Goal: Transaction & Acquisition: Book appointment/travel/reservation

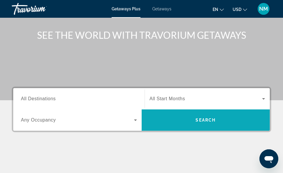
scroll to position [41, 0]
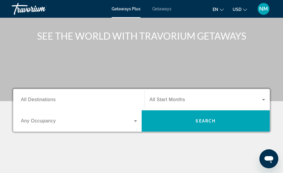
click at [38, 95] on div "Search widget" at bounding box center [79, 99] width 116 height 17
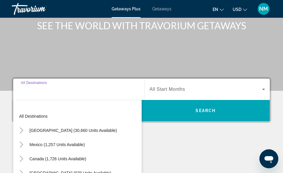
scroll to position [0, 0]
click at [165, 9] on span "Getaways" at bounding box center [161, 8] width 19 height 5
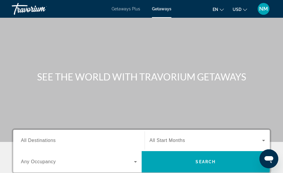
click at [54, 139] on span "All Destinations" at bounding box center [38, 139] width 35 height 5
click at [54, 139] on input "Destination All Destinations" at bounding box center [79, 140] width 116 height 7
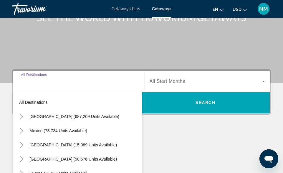
click at [132, 54] on div "Main content" at bounding box center [141, 12] width 283 height 142
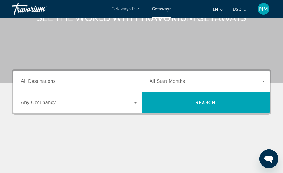
click at [50, 83] on span "All Destinations" at bounding box center [38, 80] width 35 height 5
click at [50, 83] on input "Destination All Destinations" at bounding box center [79, 81] width 116 height 7
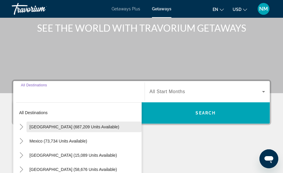
scroll to position [48, 0]
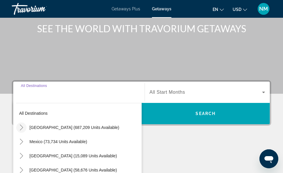
click at [22, 127] on icon "Toggle United States (687,209 units available)" at bounding box center [21, 127] width 3 height 6
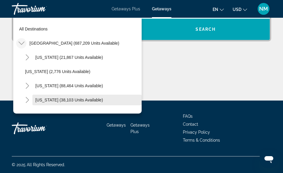
scroll to position [0, 0]
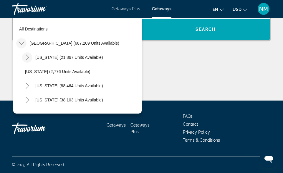
click at [29, 60] on icon "Toggle Arizona (21,867 units available)" at bounding box center [27, 57] width 6 height 6
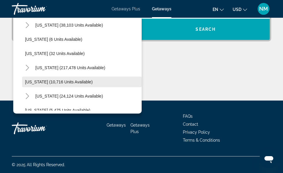
scroll to position [131, 0]
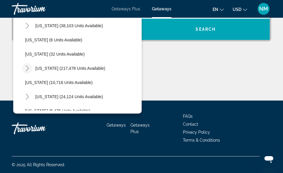
click at [29, 68] on icon "Toggle Florida (217,478 units available)" at bounding box center [27, 68] width 3 height 6
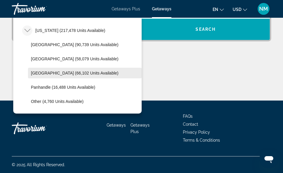
scroll to position [170, 0]
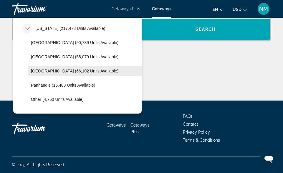
click at [96, 69] on span "[GEOGRAPHIC_DATA] (66,102 units available)" at bounding box center [75, 70] width 88 height 5
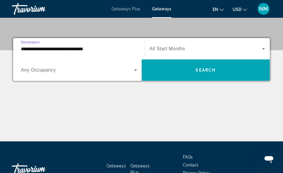
scroll to position [91, 0]
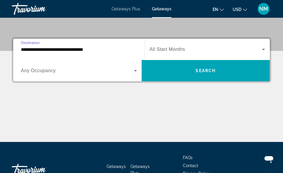
click at [86, 50] on input "**********" at bounding box center [79, 49] width 116 height 7
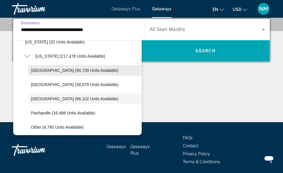
scroll to position [163, 0]
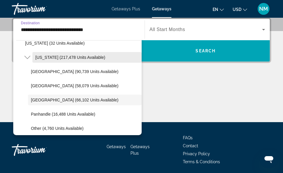
click at [37, 56] on span "[US_STATE] (217,478 units available)" at bounding box center [70, 57] width 70 height 5
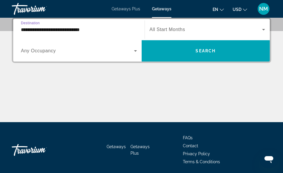
scroll to position [109, 0]
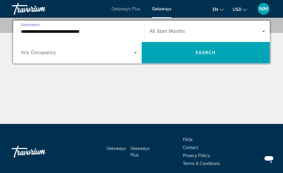
click at [51, 33] on input "**********" at bounding box center [79, 31] width 116 height 7
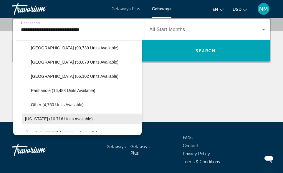
scroll to position [186, 0]
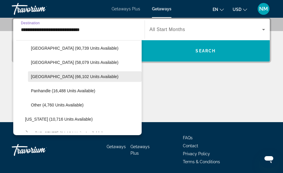
click at [84, 76] on span "[GEOGRAPHIC_DATA] (66,102 units available)" at bounding box center [75, 76] width 88 height 5
type input "**********"
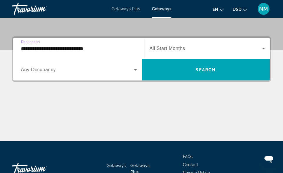
scroll to position [91, 0]
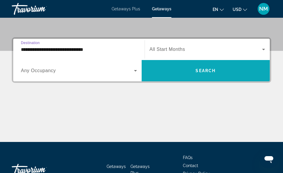
click at [206, 70] on span "Search" at bounding box center [206, 70] width 20 height 5
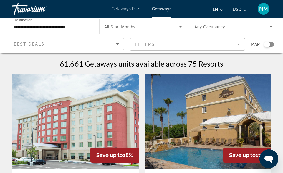
click at [273, 43] on div "Search widget" at bounding box center [270, 44] width 10 height 5
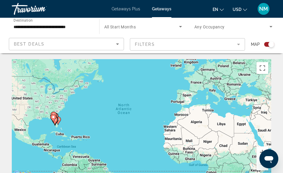
click at [267, 44] on div "Search widget" at bounding box center [270, 44] width 10 height 5
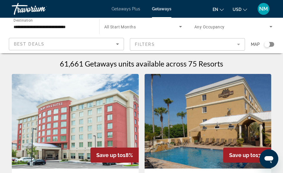
click at [272, 43] on div "Search widget" at bounding box center [270, 44] width 10 height 5
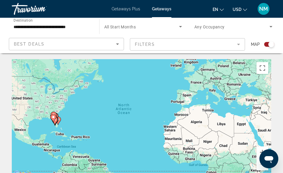
click at [272, 43] on div "Search widget" at bounding box center [272, 44] width 6 height 6
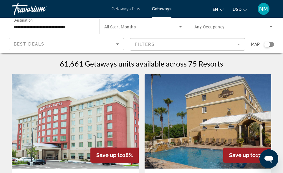
click at [238, 42] on mat-form-field "Filters" at bounding box center [187, 44] width 115 height 12
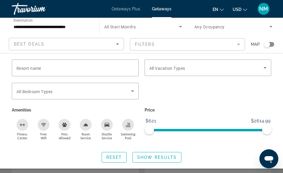
click at [162, 10] on span "Getaways" at bounding box center [161, 8] width 19 height 5
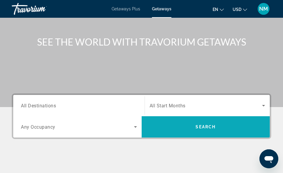
scroll to position [33, 0]
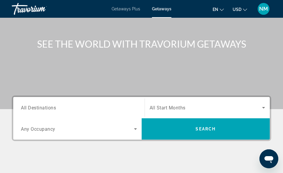
click at [61, 108] on input "Destination All Destinations" at bounding box center [79, 107] width 116 height 7
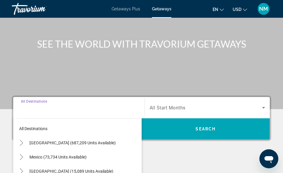
scroll to position [109, 0]
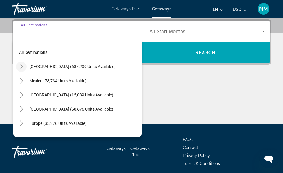
click at [21, 65] on icon "Toggle United States (687,209 units available)" at bounding box center [21, 66] width 3 height 6
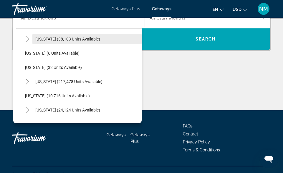
scroll to position [72, 0]
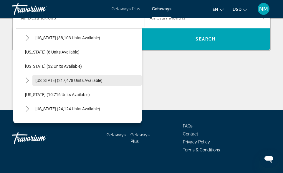
click at [37, 80] on span "[US_STATE] (217,478 units available)" at bounding box center [68, 80] width 67 height 5
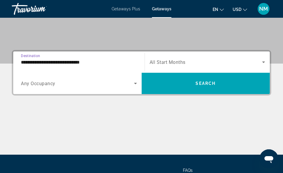
scroll to position [70, 0]
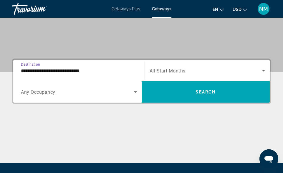
click at [74, 71] on input "**********" at bounding box center [79, 70] width 116 height 7
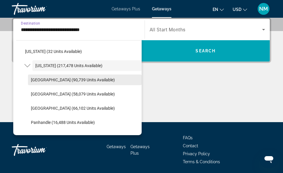
scroll to position [99, 0]
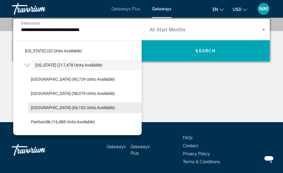
click at [88, 105] on span "[GEOGRAPHIC_DATA] (66,102 units available)" at bounding box center [73, 107] width 84 height 5
type input "**********"
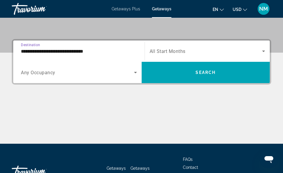
scroll to position [87, 0]
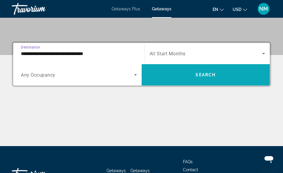
click at [217, 81] on span "Search widget" at bounding box center [206, 75] width 129 height 14
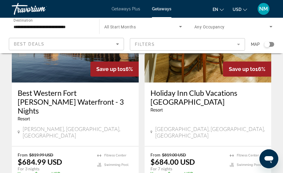
scroll to position [519, 0]
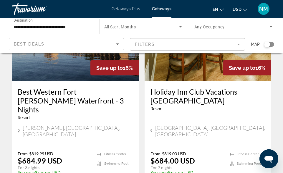
click at [118, 42] on icon "Sort by" at bounding box center [117, 43] width 7 height 7
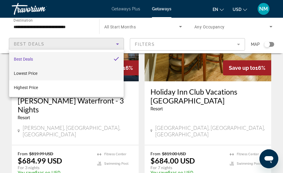
click at [93, 71] on mat-option "Lowest Price" at bounding box center [66, 73] width 115 height 14
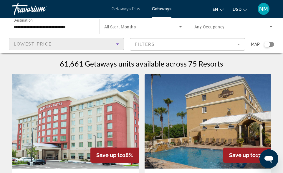
scroll to position [0, 0]
click at [207, 47] on mat-form-field "Filters" at bounding box center [187, 44] width 115 height 12
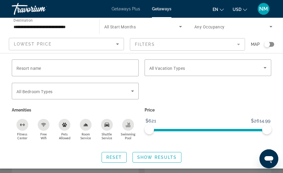
click at [207, 47] on mat-form-field "Filters" at bounding box center [187, 44] width 115 height 12
